Goal: Use online tool/utility: Utilize a website feature to perform a specific function

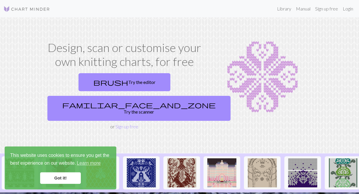
click at [60, 179] on link "Got it!" at bounding box center [60, 179] width 41 height 12
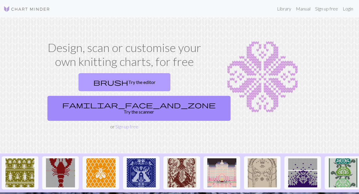
click at [79, 82] on link "brush Try the editor" at bounding box center [125, 82] width 92 height 18
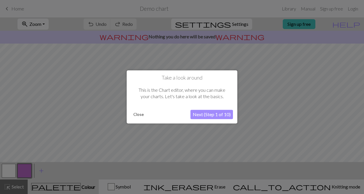
click at [210, 114] on button "Next (Step 1 of 10)" at bounding box center [211, 114] width 42 height 9
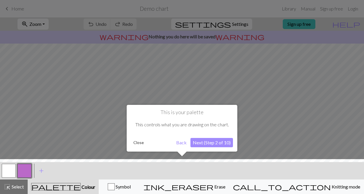
click at [216, 141] on button "Next (Step 2 of 10)" at bounding box center [211, 142] width 42 height 9
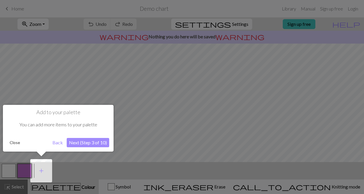
click at [80, 141] on button "Next (Step 3 of 10)" at bounding box center [88, 142] width 42 height 9
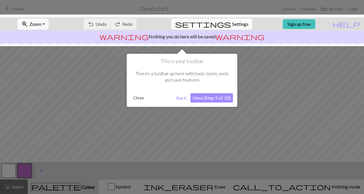
click at [197, 99] on button "Next (Step 5 of 10)" at bounding box center [211, 97] width 42 height 9
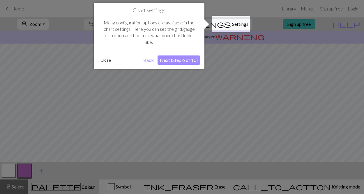
click at [192, 60] on button "Next (Step 6 of 10)" at bounding box center [178, 60] width 42 height 9
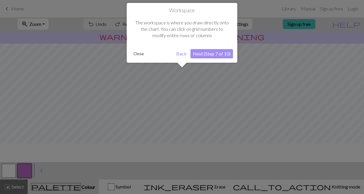
scroll to position [35, 0]
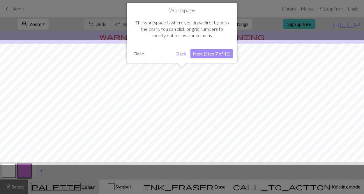
click at [216, 53] on button "Next (Step 7 of 10)" at bounding box center [211, 53] width 42 height 9
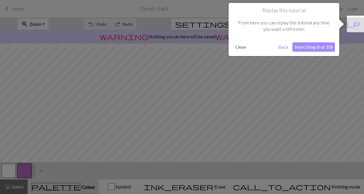
click at [309, 47] on button "Next (Step 8 of 10)" at bounding box center [313, 46] width 42 height 9
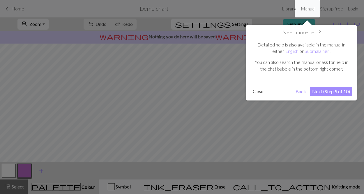
click at [279, 8] on div at bounding box center [182, 97] width 364 height 194
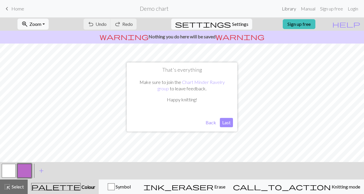
click at [289, 8] on link "Library" at bounding box center [288, 9] width 19 height 12
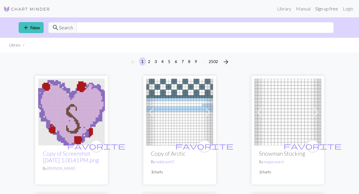
click at [323, 8] on link "Sign up free" at bounding box center [327, 9] width 28 height 12
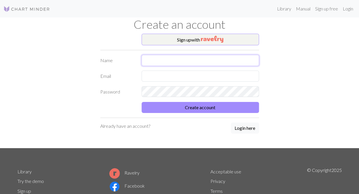
click at [146, 58] on input "text" at bounding box center [201, 60] width 118 height 11
type input "Tatiana"
click at [144, 73] on input "text" at bounding box center [201, 76] width 118 height 11
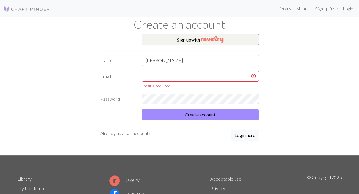
click at [285, 91] on div "Sign up with Name Tatiana Email Email is required Password Create account Alrea…" at bounding box center [180, 95] width 332 height 122
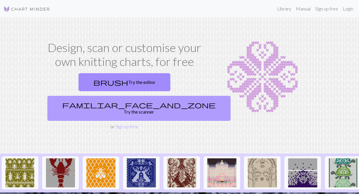
click at [160, 96] on link "familiar_face_and_zone Try the scanner" at bounding box center [138, 108] width 183 height 25
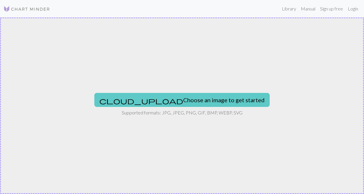
click at [205, 98] on button "cloud_upload Choose an image to get started" at bounding box center [181, 100] width 175 height 14
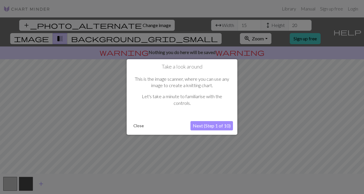
click at [209, 125] on button "Next (Step 1 of 10)" at bounding box center [211, 125] width 42 height 9
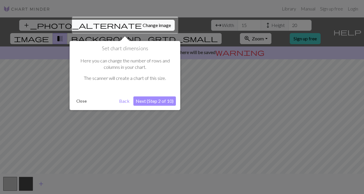
click at [145, 100] on button "Next (Step 2 of 10)" at bounding box center [154, 101] width 42 height 9
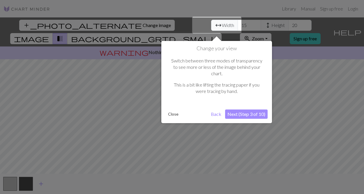
click at [252, 110] on button "Next (Step 3 of 10)" at bounding box center [246, 114] width 42 height 9
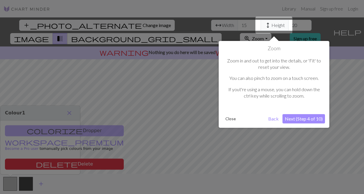
click at [295, 118] on button "Next (Step 4 of 10)" at bounding box center [303, 118] width 42 height 9
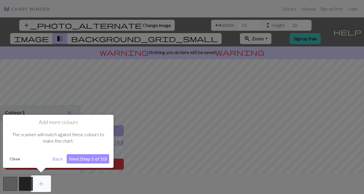
click at [15, 159] on button "Close" at bounding box center [14, 159] width 15 height 9
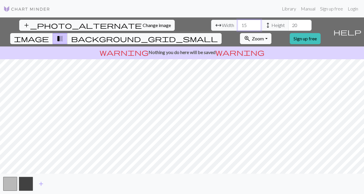
drag, startPoint x: 112, startPoint y: 24, endPoint x: 99, endPoint y: 27, distance: 13.1
click at [211, 27] on div "arrow_range Width 15 height Height 20" at bounding box center [261, 25] width 100 height 11
drag, startPoint x: 114, startPoint y: 26, endPoint x: 138, endPoint y: 22, distance: 24.7
click at [211, 22] on div "arrow_range Width 120 height Height 20" at bounding box center [261, 25] width 100 height 11
type input "120"
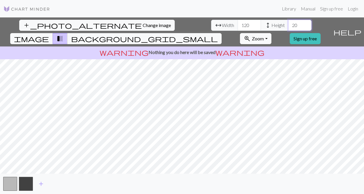
drag, startPoint x: 161, startPoint y: 24, endPoint x: 153, endPoint y: 26, distance: 8.1
click at [288, 26] on input "20" at bounding box center [299, 25] width 23 height 11
type input "80"
drag, startPoint x: 114, startPoint y: 25, endPoint x: 106, endPoint y: 25, distance: 7.6
click at [238, 25] on input "120" at bounding box center [249, 25] width 23 height 11
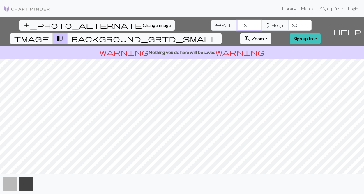
type input "48"
drag, startPoint x: 161, startPoint y: 24, endPoint x: 153, endPoint y: 26, distance: 8.3
click at [288, 26] on input "80" at bounding box center [299, 25] width 23 height 11
click at [178, 173] on div "add_photo_alternate Change image arrow_range Width 48 height Height 68 image tr…" at bounding box center [182, 105] width 364 height 177
click at [63, 35] on span "transition_fade" at bounding box center [59, 39] width 7 height 8
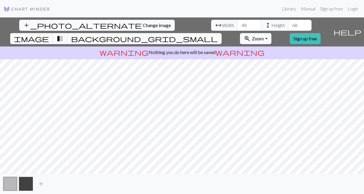
click at [218, 35] on span "background_grid_small" at bounding box center [144, 39] width 147 height 8
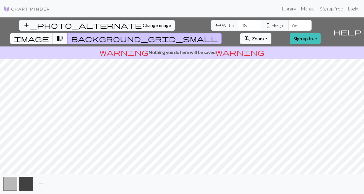
click at [49, 35] on span "image" at bounding box center [31, 39] width 35 height 8
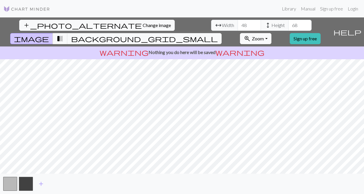
click at [49, 35] on span "image" at bounding box center [31, 39] width 35 height 8
click at [11, 182] on button "button" at bounding box center [10, 184] width 14 height 14
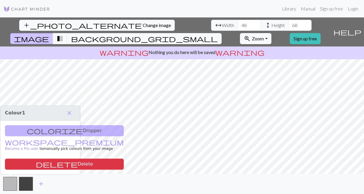
click at [48, 131] on div "colorize Dropper workspace_premium Become a Pro user to manually pick colours f…" at bounding box center [40, 148] width 80 height 54
click at [41, 133] on div "colorize Dropper workspace_premium Become a Pro user to manually pick colours f…" at bounding box center [40, 148] width 80 height 54
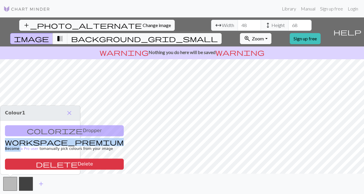
click at [41, 133] on div "colorize Dropper workspace_premium Become a Pro user to manually pick colours f…" at bounding box center [40, 148] width 80 height 54
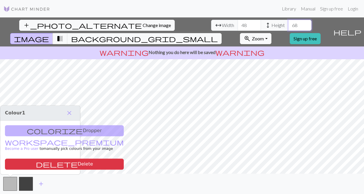
click at [288, 25] on input "68" at bounding box center [299, 25] width 23 height 11
click at [288, 26] on input "67" at bounding box center [299, 25] width 23 height 11
click at [288, 26] on input "66" at bounding box center [299, 25] width 23 height 11
click at [288, 27] on input "65" at bounding box center [299, 25] width 23 height 11
click at [288, 27] on input "64" at bounding box center [299, 25] width 23 height 11
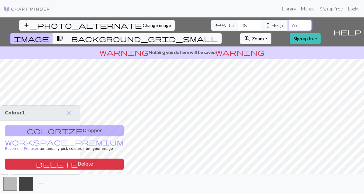
click at [288, 27] on input "63" at bounding box center [299, 25] width 23 height 11
click at [288, 27] on input "62" at bounding box center [299, 25] width 23 height 11
click at [288, 27] on input "61" at bounding box center [299, 25] width 23 height 11
click at [288, 27] on input "60" at bounding box center [299, 25] width 23 height 11
click at [288, 27] on input "59" at bounding box center [299, 25] width 23 height 11
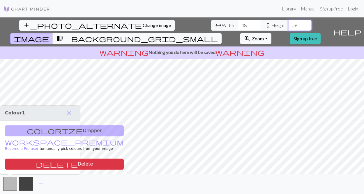
click at [288, 27] on input "58" at bounding box center [299, 25] width 23 height 11
click at [288, 27] on input "57" at bounding box center [299, 25] width 23 height 11
click at [288, 27] on input "56" at bounding box center [299, 25] width 23 height 11
click at [288, 27] on input "55" at bounding box center [299, 25] width 23 height 11
click at [288, 27] on input "54" at bounding box center [299, 25] width 23 height 11
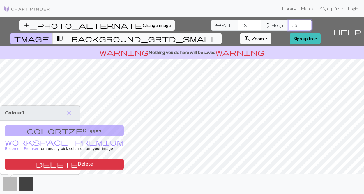
click at [288, 27] on input "53" at bounding box center [299, 25] width 23 height 11
click at [288, 27] on input "52" at bounding box center [299, 25] width 23 height 11
click at [288, 27] on input "51" at bounding box center [299, 25] width 23 height 11
click at [288, 27] on input "50" at bounding box center [299, 25] width 23 height 11
click at [288, 27] on input "49" at bounding box center [299, 25] width 23 height 11
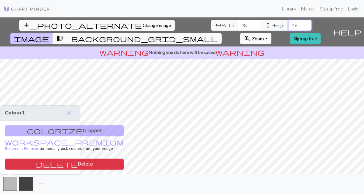
click at [288, 27] on input "48" at bounding box center [299, 25] width 23 height 11
click at [288, 27] on input "47" at bounding box center [299, 25] width 23 height 11
click at [288, 27] on input "46" at bounding box center [299, 25] width 23 height 11
click at [288, 27] on input "45" at bounding box center [299, 25] width 23 height 11
click at [288, 27] on input "44" at bounding box center [299, 25] width 23 height 11
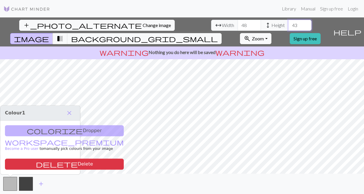
click at [288, 27] on input "43" at bounding box center [299, 25] width 23 height 11
click at [288, 27] on input "42" at bounding box center [299, 25] width 23 height 11
click at [288, 27] on input "41" at bounding box center [299, 25] width 23 height 11
click at [288, 27] on input "40" at bounding box center [299, 25] width 23 height 11
click at [288, 27] on input "39" at bounding box center [299, 25] width 23 height 11
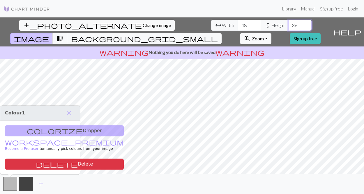
click at [288, 27] on input "38" at bounding box center [299, 25] width 23 height 11
click at [288, 27] on input "37" at bounding box center [299, 25] width 23 height 11
click at [288, 27] on input "36" at bounding box center [299, 25] width 23 height 11
click at [288, 27] on input "35" at bounding box center [299, 25] width 23 height 11
click at [288, 27] on input "34" at bounding box center [299, 25] width 23 height 11
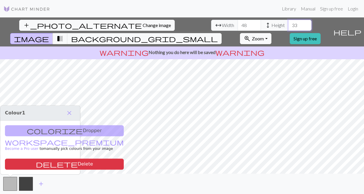
click at [288, 27] on input "33" at bounding box center [299, 25] width 23 height 11
click at [288, 27] on input "32" at bounding box center [299, 25] width 23 height 11
click at [288, 27] on input "31" at bounding box center [299, 25] width 23 height 11
click at [288, 22] on input "32" at bounding box center [299, 25] width 23 height 11
click at [288, 22] on input "33" at bounding box center [299, 25] width 23 height 11
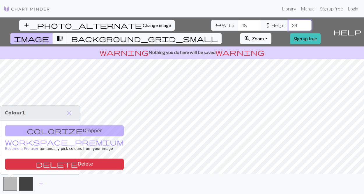
click at [288, 22] on input "34" at bounding box center [299, 25] width 23 height 11
click at [288, 22] on input "35" at bounding box center [299, 25] width 23 height 11
click at [288, 22] on input "36" at bounding box center [299, 25] width 23 height 11
click at [288, 22] on input "37" at bounding box center [299, 25] width 23 height 11
click at [288, 22] on input "38" at bounding box center [299, 25] width 23 height 11
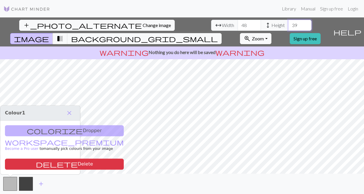
click at [288, 22] on input "39" at bounding box center [299, 25] width 23 height 11
click at [288, 22] on input "40" at bounding box center [299, 25] width 23 height 11
click at [288, 22] on input "41" at bounding box center [299, 25] width 23 height 11
click at [288, 22] on input "42" at bounding box center [299, 25] width 23 height 11
click at [288, 22] on input "43" at bounding box center [299, 25] width 23 height 11
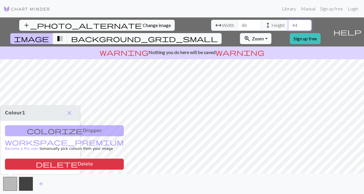
click at [288, 22] on input "44" at bounding box center [299, 25] width 23 height 11
click at [288, 22] on input "45" at bounding box center [299, 25] width 23 height 11
click at [288, 22] on input "46" at bounding box center [299, 25] width 23 height 11
click at [288, 22] on input "47" at bounding box center [299, 25] width 23 height 11
click at [288, 22] on input "48" at bounding box center [299, 25] width 23 height 11
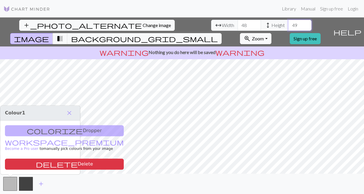
click at [288, 22] on input "49" at bounding box center [299, 25] width 23 height 11
click at [288, 22] on input "50" at bounding box center [299, 25] width 23 height 11
click at [288, 22] on input "51" at bounding box center [299, 25] width 23 height 11
click at [288, 22] on input "52" at bounding box center [299, 25] width 23 height 11
click at [288, 22] on input "53" at bounding box center [299, 25] width 23 height 11
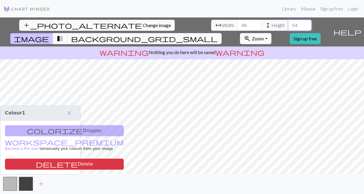
click at [288, 22] on input "54" at bounding box center [299, 25] width 23 height 11
click at [288, 22] on input "55" at bounding box center [299, 25] width 23 height 11
click at [288, 22] on input "56" at bounding box center [299, 25] width 23 height 11
click at [288, 22] on input "57" at bounding box center [299, 25] width 23 height 11
click at [288, 22] on input "58" at bounding box center [299, 25] width 23 height 11
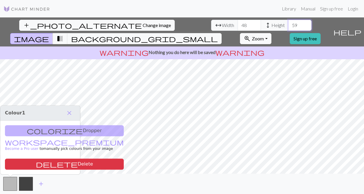
click at [288, 22] on input "59" at bounding box center [299, 25] width 23 height 11
click at [288, 22] on input "60" at bounding box center [299, 25] width 23 height 11
click at [288, 22] on input "61" at bounding box center [299, 25] width 23 height 11
click at [288, 22] on input "62" at bounding box center [299, 25] width 23 height 11
click at [288, 22] on input "63" at bounding box center [299, 25] width 23 height 11
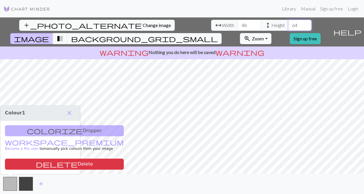
click at [288, 22] on input "64" at bounding box center [299, 25] width 23 height 11
click at [288, 22] on input "65" at bounding box center [299, 25] width 23 height 11
click at [288, 22] on input "66" at bounding box center [299, 25] width 23 height 11
click at [288, 22] on input "67" at bounding box center [299, 25] width 23 height 11
click at [288, 22] on input "68" at bounding box center [299, 25] width 23 height 11
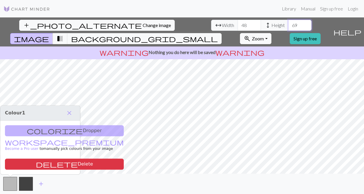
click at [288, 22] on input "69" at bounding box center [299, 25] width 23 height 11
click at [288, 22] on input "70" at bounding box center [299, 25] width 23 height 11
click at [288, 22] on input "71" at bounding box center [299, 25] width 23 height 11
click at [288, 22] on input "72" at bounding box center [299, 25] width 23 height 11
click at [288, 22] on input "73" at bounding box center [299, 25] width 23 height 11
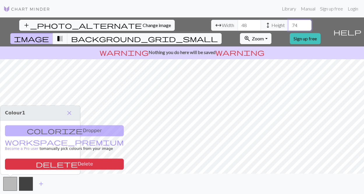
click at [288, 22] on input "74" at bounding box center [299, 25] width 23 height 11
click at [288, 22] on input "75" at bounding box center [299, 25] width 23 height 11
click at [288, 22] on input "76" at bounding box center [299, 25] width 23 height 11
click at [288, 22] on input "77" at bounding box center [299, 25] width 23 height 11
click at [288, 22] on input "78" at bounding box center [299, 25] width 23 height 11
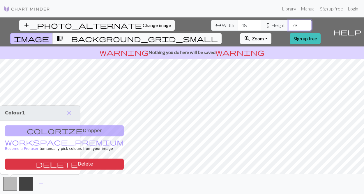
click at [288, 22] on input "79" at bounding box center [299, 25] width 23 height 11
click at [288, 22] on input "80" at bounding box center [299, 25] width 23 height 11
click at [288, 22] on input "81" at bounding box center [299, 25] width 23 height 11
click at [288, 22] on input "82" at bounding box center [299, 25] width 23 height 11
click at [288, 22] on input "83" at bounding box center [299, 25] width 23 height 11
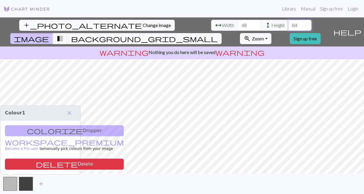
click at [288, 22] on input "84" at bounding box center [299, 25] width 23 height 11
click at [288, 22] on input "85" at bounding box center [299, 25] width 23 height 11
type input "86"
click at [288, 22] on input "86" at bounding box center [299, 25] width 23 height 11
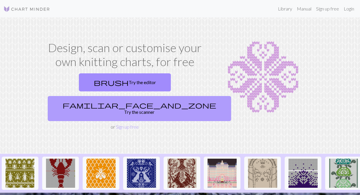
click at [148, 101] on span "familiar_face_and_zone" at bounding box center [140, 105] width 154 height 8
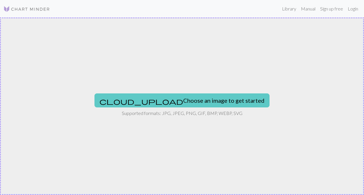
click at [166, 98] on button "cloud_upload Choose an image to get started" at bounding box center [182, 100] width 175 height 14
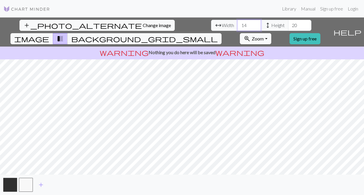
click at [238, 22] on input "14" at bounding box center [249, 25] width 23 height 11
click at [238, 22] on input "15" at bounding box center [249, 25] width 23 height 11
click at [238, 22] on input "16" at bounding box center [249, 25] width 23 height 11
click at [238, 22] on input "17" at bounding box center [249, 25] width 23 height 11
click at [238, 22] on input "18" at bounding box center [249, 25] width 23 height 11
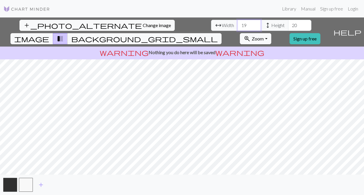
click at [238, 22] on input "19" at bounding box center [249, 25] width 23 height 11
click at [238, 22] on input "20" at bounding box center [249, 25] width 23 height 11
click at [238, 22] on input "21" at bounding box center [249, 25] width 23 height 11
click at [238, 22] on input "22" at bounding box center [249, 25] width 23 height 11
click at [238, 22] on input "23" at bounding box center [249, 25] width 23 height 11
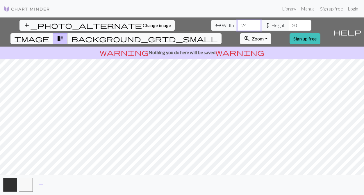
click at [238, 22] on input "24" at bounding box center [249, 25] width 23 height 11
click at [238, 22] on input "25" at bounding box center [249, 25] width 23 height 11
click at [238, 22] on input "26" at bounding box center [249, 25] width 23 height 11
click at [238, 22] on input "27" at bounding box center [249, 25] width 23 height 11
click at [238, 22] on input "28" at bounding box center [249, 25] width 23 height 11
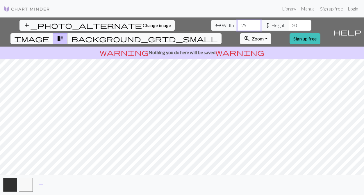
click at [238, 22] on input "29" at bounding box center [249, 25] width 23 height 11
click at [238, 22] on input "30" at bounding box center [249, 25] width 23 height 11
click at [238, 22] on input "31" at bounding box center [249, 25] width 23 height 11
click at [238, 22] on input "32" at bounding box center [249, 25] width 23 height 11
click at [238, 22] on input "33" at bounding box center [249, 25] width 23 height 11
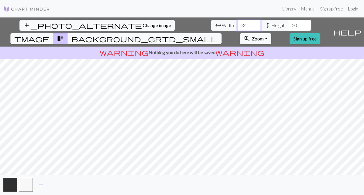
click at [238, 22] on input "34" at bounding box center [249, 25] width 23 height 11
click at [238, 22] on input "35" at bounding box center [249, 25] width 23 height 11
click at [238, 22] on input "36" at bounding box center [249, 25] width 23 height 11
click at [238, 22] on input "37" at bounding box center [249, 25] width 23 height 11
click at [238, 22] on input "38" at bounding box center [249, 25] width 23 height 11
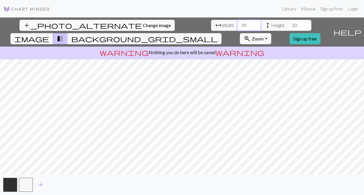
click at [238, 22] on input "39" at bounding box center [249, 25] width 23 height 11
click at [238, 22] on input "40" at bounding box center [249, 25] width 23 height 11
click at [238, 22] on input "41" at bounding box center [249, 25] width 23 height 11
click at [238, 22] on input "42" at bounding box center [249, 25] width 23 height 11
click at [238, 22] on input "43" at bounding box center [249, 25] width 23 height 11
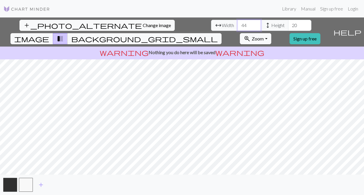
click at [238, 22] on input "44" at bounding box center [249, 25] width 23 height 11
click at [238, 22] on input "45" at bounding box center [249, 25] width 23 height 11
click at [238, 22] on input "46" at bounding box center [249, 25] width 23 height 11
click at [238, 22] on input "47" at bounding box center [249, 25] width 23 height 11
click at [238, 22] on input "48" at bounding box center [249, 25] width 23 height 11
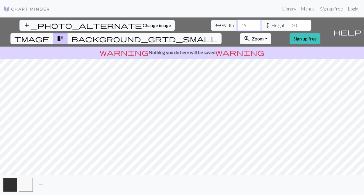
click at [238, 22] on input "49" at bounding box center [249, 25] width 23 height 11
click at [238, 22] on input "50" at bounding box center [249, 25] width 23 height 11
click at [238, 22] on input "51" at bounding box center [249, 25] width 23 height 11
click at [238, 22] on input "52" at bounding box center [249, 25] width 23 height 11
type input "53"
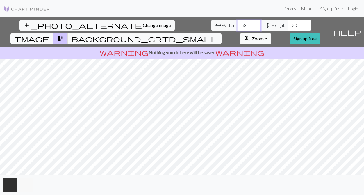
click at [238, 22] on input "53" at bounding box center [249, 25] width 23 height 11
click at [288, 23] on input "21" at bounding box center [299, 25] width 23 height 11
click at [288, 23] on input "22" at bounding box center [299, 25] width 23 height 11
click at [288, 23] on input "23" at bounding box center [299, 25] width 23 height 11
click at [288, 23] on input "24" at bounding box center [299, 25] width 23 height 11
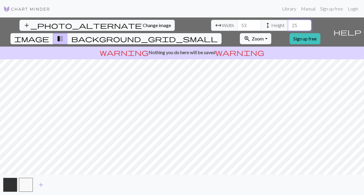
click at [288, 23] on input "25" at bounding box center [299, 25] width 23 height 11
click at [288, 23] on input "26" at bounding box center [299, 25] width 23 height 11
click at [288, 23] on input "27" at bounding box center [299, 25] width 23 height 11
click at [288, 23] on input "28" at bounding box center [299, 25] width 23 height 11
click at [288, 23] on input "29" at bounding box center [299, 25] width 23 height 11
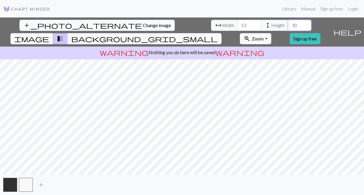
click at [288, 23] on input "30" at bounding box center [299, 25] width 23 height 11
click at [288, 23] on input "31" at bounding box center [299, 25] width 23 height 11
click at [288, 23] on input "32" at bounding box center [299, 25] width 23 height 11
click at [288, 23] on input "33" at bounding box center [299, 25] width 23 height 11
click at [288, 23] on input "34" at bounding box center [299, 25] width 23 height 11
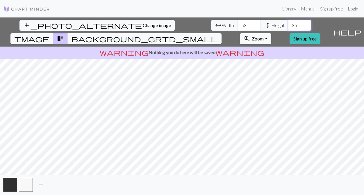
click at [288, 23] on input "35" at bounding box center [299, 25] width 23 height 11
click at [288, 23] on input "36" at bounding box center [299, 25] width 23 height 11
click at [288, 23] on input "37" at bounding box center [299, 25] width 23 height 11
click at [288, 23] on input "38" at bounding box center [299, 25] width 23 height 11
click at [288, 23] on input "39" at bounding box center [299, 25] width 23 height 11
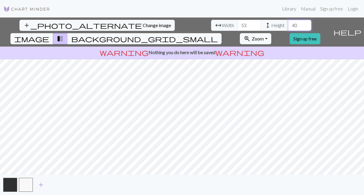
click at [288, 23] on input "40" at bounding box center [299, 25] width 23 height 11
click at [288, 23] on input "41" at bounding box center [299, 25] width 23 height 11
click at [288, 23] on input "42" at bounding box center [299, 25] width 23 height 11
click at [288, 23] on input "43" at bounding box center [299, 25] width 23 height 11
click at [288, 23] on input "44" at bounding box center [299, 25] width 23 height 11
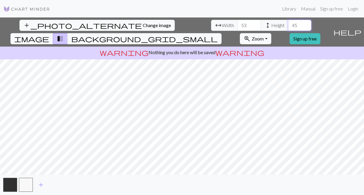
click at [288, 23] on input "45" at bounding box center [299, 25] width 23 height 11
click at [288, 23] on input "46" at bounding box center [299, 25] width 23 height 11
click at [288, 23] on input "47" at bounding box center [299, 25] width 23 height 11
click at [288, 23] on input "48" at bounding box center [299, 25] width 23 height 11
click at [288, 23] on input "49" at bounding box center [299, 25] width 23 height 11
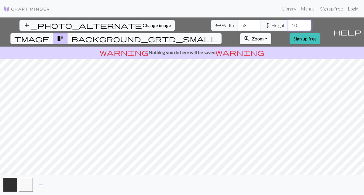
click at [288, 23] on input "50" at bounding box center [299, 25] width 23 height 11
click at [288, 23] on input "51" at bounding box center [299, 25] width 23 height 11
click at [288, 23] on input "52" at bounding box center [299, 25] width 23 height 11
click at [288, 23] on input "53" at bounding box center [299, 25] width 23 height 11
click at [288, 23] on input "54" at bounding box center [299, 25] width 23 height 11
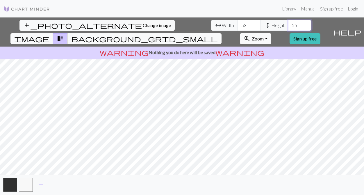
click at [288, 23] on input "55" at bounding box center [299, 25] width 23 height 11
click at [288, 23] on input "56" at bounding box center [299, 25] width 23 height 11
click at [288, 23] on input "57" at bounding box center [299, 25] width 23 height 11
click at [288, 23] on input "58" at bounding box center [299, 25] width 23 height 11
click at [288, 23] on input "59" at bounding box center [299, 25] width 23 height 11
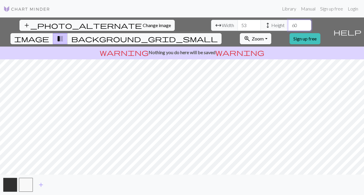
click at [288, 23] on input "60" at bounding box center [299, 25] width 23 height 11
click at [288, 23] on input "61" at bounding box center [299, 25] width 23 height 11
click at [288, 23] on input "62" at bounding box center [299, 25] width 23 height 11
click at [288, 23] on input "63" at bounding box center [299, 25] width 23 height 11
click at [288, 23] on input "64" at bounding box center [299, 25] width 23 height 11
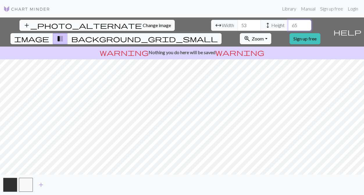
click at [288, 23] on input "65" at bounding box center [299, 25] width 23 height 11
type input "66"
click at [288, 23] on input "66" at bounding box center [299, 25] width 23 height 11
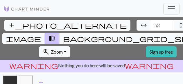
drag, startPoint x: 182, startPoint y: 82, endPoint x: 371, endPoint y: 167, distance: 207.3
click at [183, 84] on html "This website uses cookies to ensure you get the best experience on our website.…" at bounding box center [91, 42] width 183 height 84
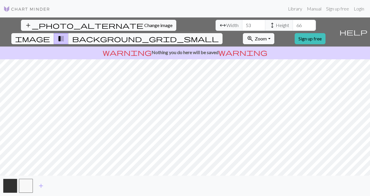
click at [289, 49] on p "warning Nothing you do here will be saved warning" at bounding box center [185, 52] width 366 height 7
click at [219, 35] on span "background_grid_small" at bounding box center [145, 39] width 147 height 8
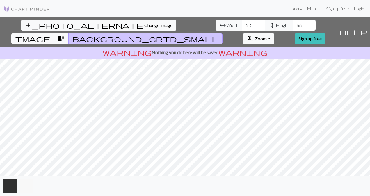
click at [219, 35] on span "background_grid_small" at bounding box center [145, 39] width 147 height 8
click at [65, 35] on span "transition_fade" at bounding box center [61, 39] width 7 height 8
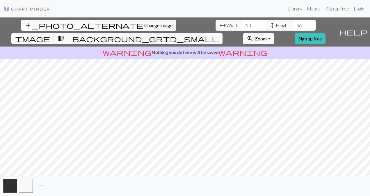
click at [50, 35] on span "image" at bounding box center [32, 39] width 35 height 8
click at [65, 35] on span "transition_fade" at bounding box center [61, 39] width 7 height 8
click at [144, 24] on span "Change image" at bounding box center [158, 25] width 28 height 6
drag, startPoint x: 113, startPoint y: 24, endPoint x: 107, endPoint y: 25, distance: 5.6
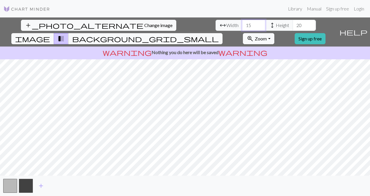
click at [242, 25] on input "15" at bounding box center [253, 25] width 23 height 11
click at [242, 24] on input "15" at bounding box center [253, 25] width 23 height 11
type input "1"
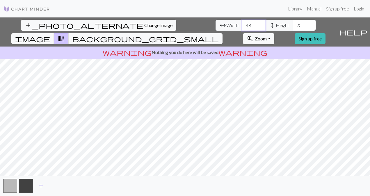
type input "48"
drag, startPoint x: 162, startPoint y: 25, endPoint x: 157, endPoint y: 27, distance: 5.4
click at [293, 27] on input "20" at bounding box center [304, 25] width 23 height 11
click at [293, 23] on input "68" at bounding box center [304, 25] width 23 height 11
click at [293, 23] on input "69" at bounding box center [304, 25] width 23 height 11
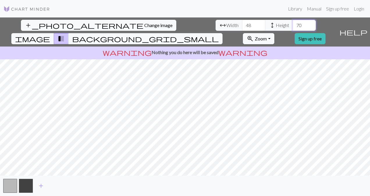
type input "70"
click at [293, 23] on input "70" at bounding box center [304, 25] width 23 height 11
click at [242, 26] on input "47" at bounding box center [253, 25] width 23 height 11
click at [242, 26] on input "46" at bounding box center [253, 25] width 23 height 11
click at [242, 26] on input "45" at bounding box center [253, 25] width 23 height 11
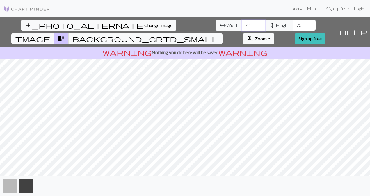
click at [242, 26] on input "44" at bounding box center [253, 25] width 23 height 11
click at [242, 26] on input "43" at bounding box center [253, 25] width 23 height 11
click at [242, 26] on input "42" at bounding box center [253, 25] width 23 height 11
click at [242, 26] on input "41" at bounding box center [253, 25] width 23 height 11
click at [242, 26] on input "40" at bounding box center [253, 25] width 23 height 11
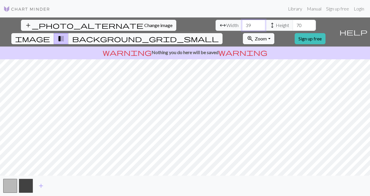
click at [242, 26] on input "39" at bounding box center [253, 25] width 23 height 11
click at [242, 26] on input "38" at bounding box center [253, 25] width 23 height 11
click at [242, 26] on input "37" at bounding box center [253, 25] width 23 height 11
click at [242, 26] on input "36" at bounding box center [253, 25] width 23 height 11
click at [242, 26] on input "35" at bounding box center [253, 25] width 23 height 11
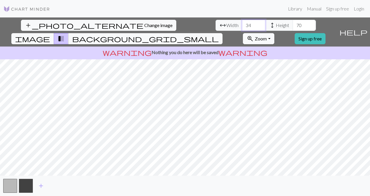
click at [242, 26] on input "34" at bounding box center [253, 25] width 23 height 11
click at [242, 26] on input "33" at bounding box center [253, 25] width 23 height 11
click at [242, 26] on input "32" at bounding box center [253, 25] width 23 height 11
click at [242, 26] on input "31" at bounding box center [253, 25] width 23 height 11
click at [242, 26] on input "30" at bounding box center [253, 25] width 23 height 11
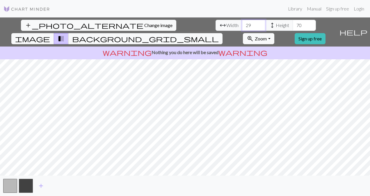
click at [242, 26] on input "29" at bounding box center [253, 25] width 23 height 11
click at [242, 22] on input "30" at bounding box center [253, 25] width 23 height 11
click at [242, 22] on input "31" at bounding box center [253, 25] width 23 height 11
click at [242, 22] on input "32" at bounding box center [253, 25] width 23 height 11
click at [242, 22] on input "33" at bounding box center [253, 25] width 23 height 11
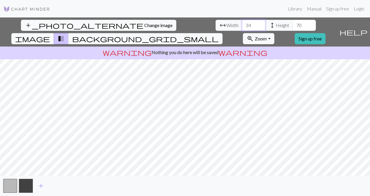
click at [242, 22] on input "34" at bounding box center [253, 25] width 23 height 11
click at [242, 22] on input "35" at bounding box center [253, 25] width 23 height 11
click at [242, 22] on input "36" at bounding box center [253, 25] width 23 height 11
click at [242, 22] on input "37" at bounding box center [253, 25] width 23 height 11
click at [242, 22] on input "38" at bounding box center [253, 25] width 23 height 11
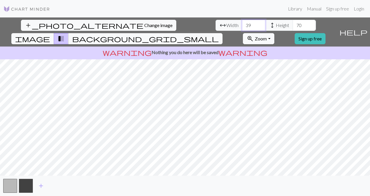
click at [242, 22] on input "39" at bounding box center [253, 25] width 23 height 11
click at [242, 22] on input "40" at bounding box center [253, 25] width 23 height 11
click at [242, 22] on input "41" at bounding box center [253, 25] width 23 height 11
click at [242, 22] on input "42" at bounding box center [253, 25] width 23 height 11
click at [242, 22] on input "43" at bounding box center [253, 25] width 23 height 11
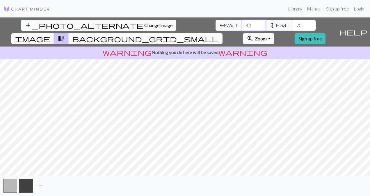
click at [242, 22] on input "44" at bounding box center [253, 25] width 23 height 11
click at [242, 22] on input "45" at bounding box center [253, 25] width 23 height 11
click at [242, 22] on input "46" at bounding box center [253, 25] width 23 height 11
click at [242, 22] on input "47" at bounding box center [253, 25] width 23 height 11
click at [242, 22] on input "48" at bounding box center [253, 25] width 23 height 11
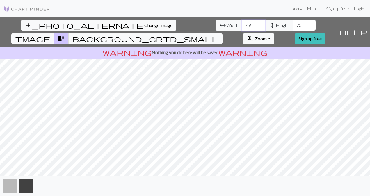
click at [242, 22] on input "49" at bounding box center [253, 25] width 23 height 11
click at [242, 22] on input "50" at bounding box center [253, 25] width 23 height 11
click at [242, 22] on input "51" at bounding box center [253, 25] width 23 height 11
click at [242, 22] on input "52" at bounding box center [253, 25] width 23 height 11
click at [242, 22] on input "53" at bounding box center [253, 25] width 23 height 11
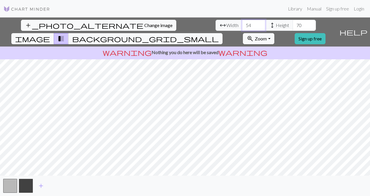
click at [242, 22] on input "54" at bounding box center [253, 25] width 23 height 11
click at [242, 22] on input "55" at bounding box center [253, 25] width 23 height 11
click at [242, 22] on input "56" at bounding box center [253, 25] width 23 height 11
click at [242, 22] on input "57" at bounding box center [253, 25] width 23 height 11
click at [242, 22] on input "58" at bounding box center [253, 25] width 23 height 11
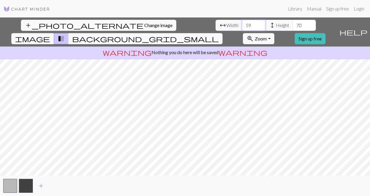
click at [242, 22] on input "59" at bounding box center [253, 25] width 23 height 11
click at [242, 22] on input "60" at bounding box center [253, 25] width 23 height 11
click at [242, 22] on input "61" at bounding box center [253, 25] width 23 height 11
click at [242, 22] on input "62" at bounding box center [253, 25] width 23 height 11
click at [242, 22] on input "63" at bounding box center [253, 25] width 23 height 11
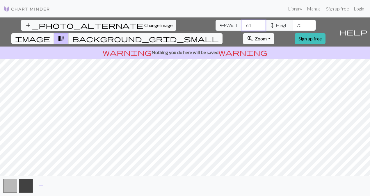
click at [242, 22] on input "64" at bounding box center [253, 25] width 23 height 11
click at [242, 22] on input "65" at bounding box center [253, 25] width 23 height 11
click at [242, 22] on input "66" at bounding box center [253, 25] width 23 height 11
click at [242, 22] on input "67" at bounding box center [253, 25] width 23 height 11
click at [242, 23] on input "68" at bounding box center [253, 25] width 23 height 11
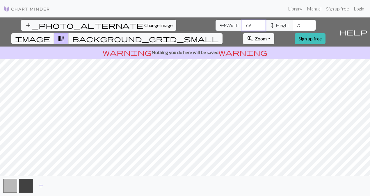
click at [242, 23] on input "69" at bounding box center [253, 25] width 23 height 11
click at [242, 23] on input "70" at bounding box center [253, 25] width 23 height 11
click at [242, 23] on input "71" at bounding box center [253, 25] width 23 height 11
click at [242, 23] on input "72" at bounding box center [253, 25] width 23 height 11
click at [242, 23] on input "73" at bounding box center [253, 25] width 23 height 11
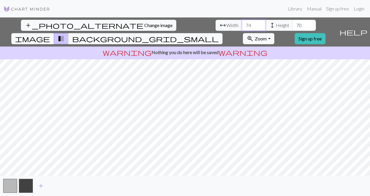
click at [242, 23] on input "74" at bounding box center [253, 25] width 23 height 11
click at [242, 23] on input "75" at bounding box center [253, 25] width 23 height 11
click at [242, 23] on input "76" at bounding box center [253, 25] width 23 height 11
click at [242, 23] on input "77" at bounding box center [253, 25] width 23 height 11
click at [242, 23] on input "78" at bounding box center [253, 25] width 23 height 11
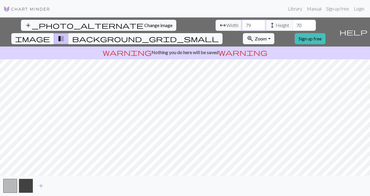
type input "79"
click at [242, 23] on input "79" at bounding box center [253, 25] width 23 height 11
click at [269, 27] on span "height" at bounding box center [272, 25] width 7 height 8
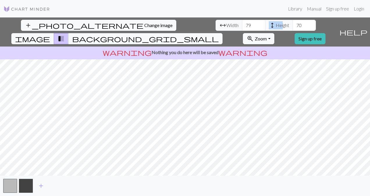
click at [269, 27] on span "height" at bounding box center [272, 25] width 7 height 8
drag, startPoint x: 133, startPoint y: 27, endPoint x: 133, endPoint y: 24, distance: 3.2
click at [269, 24] on span "height" at bounding box center [272, 25] width 7 height 8
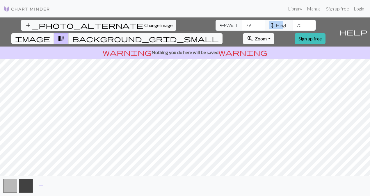
click at [269, 24] on span "height" at bounding box center [272, 25] width 7 height 8
